Goal: Find specific page/section: Find specific page/section

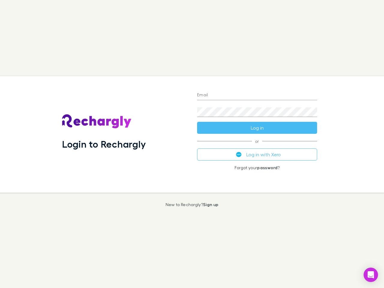
click at [192, 144] on div "Login to Rechargly" at bounding box center [124, 134] width 135 height 116
click at [257, 95] on input "Email" at bounding box center [257, 96] width 120 height 10
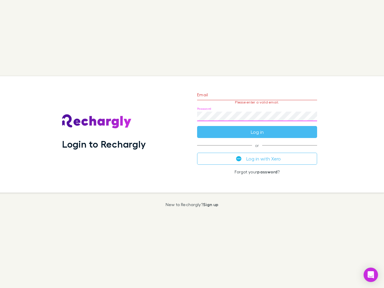
click at [257, 128] on form "Email Please enter a valid email. Password Log in" at bounding box center [257, 112] width 120 height 52
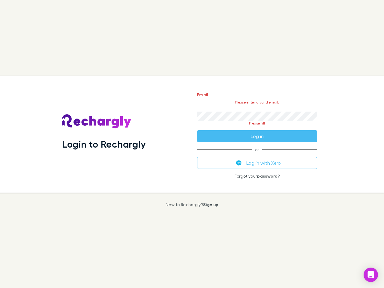
click at [257, 154] on div "Email Please enter a valid email. Password Please fill Log in or Log in with Xe…" at bounding box center [256, 134] width 129 height 116
click at [370, 275] on icon "Open Intercom Messenger" at bounding box center [370, 274] width 6 height 7
